Goal: Task Accomplishment & Management: Manage account settings

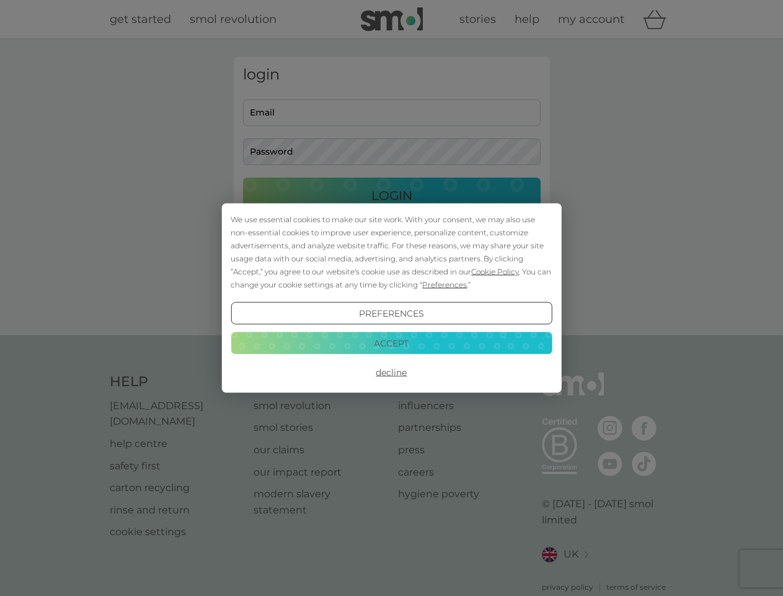
click at [496, 271] on span "Cookie Policy" at bounding box center [495, 271] width 48 height 9
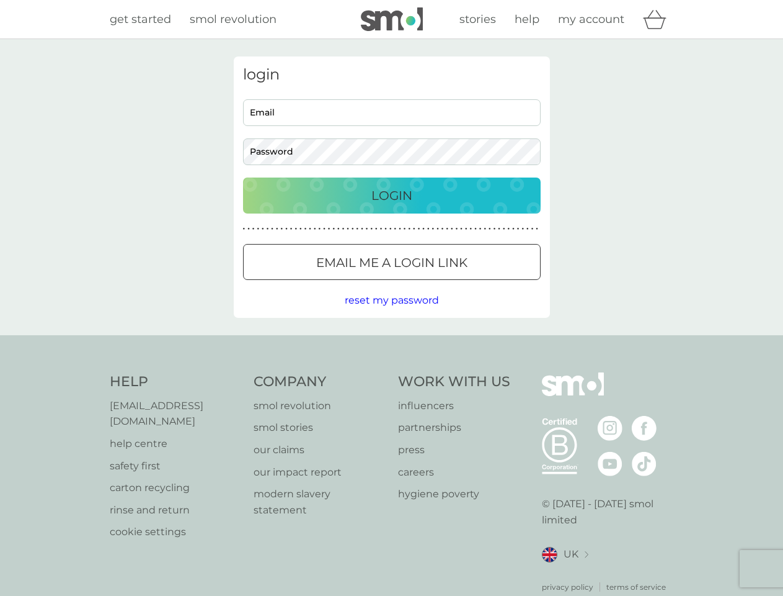
click at [444, 284] on div "login Email Password Login ● ● ● ● ● ● ● ● ● ● ● ● ● ● ● ● ● ● ● ● ● ● ● ● ● ● …" at bounding box center [392, 186] width 316 height 261
click at [391, 313] on div "login Email Password Login ● ● ● ● ● ● ● ● ● ● ● ● ● ● ● ● ● ● ● ● ● ● ● ● ● ● …" at bounding box center [392, 186] width 316 height 261
click at [391, 372] on div "Help [EMAIL_ADDRESS][DOMAIN_NAME] help centre safety first carton recycling rin…" at bounding box center [392, 482] width 565 height 220
click at [391, 342] on div "Help [EMAIL_ADDRESS][DOMAIN_NAME] help centre safety first carton recycling rin…" at bounding box center [391, 482] width 783 height 295
